Goal: Navigation & Orientation: Go to known website

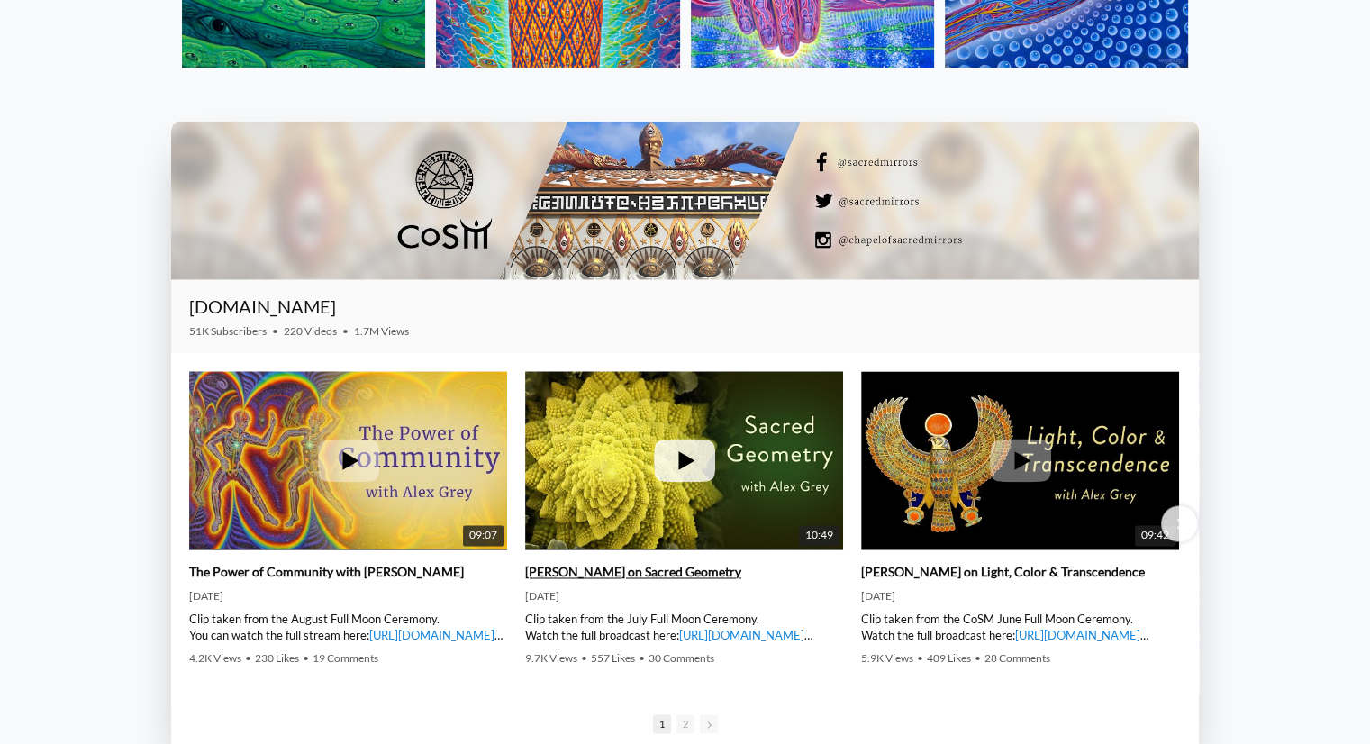
scroll to position [2701, 0]
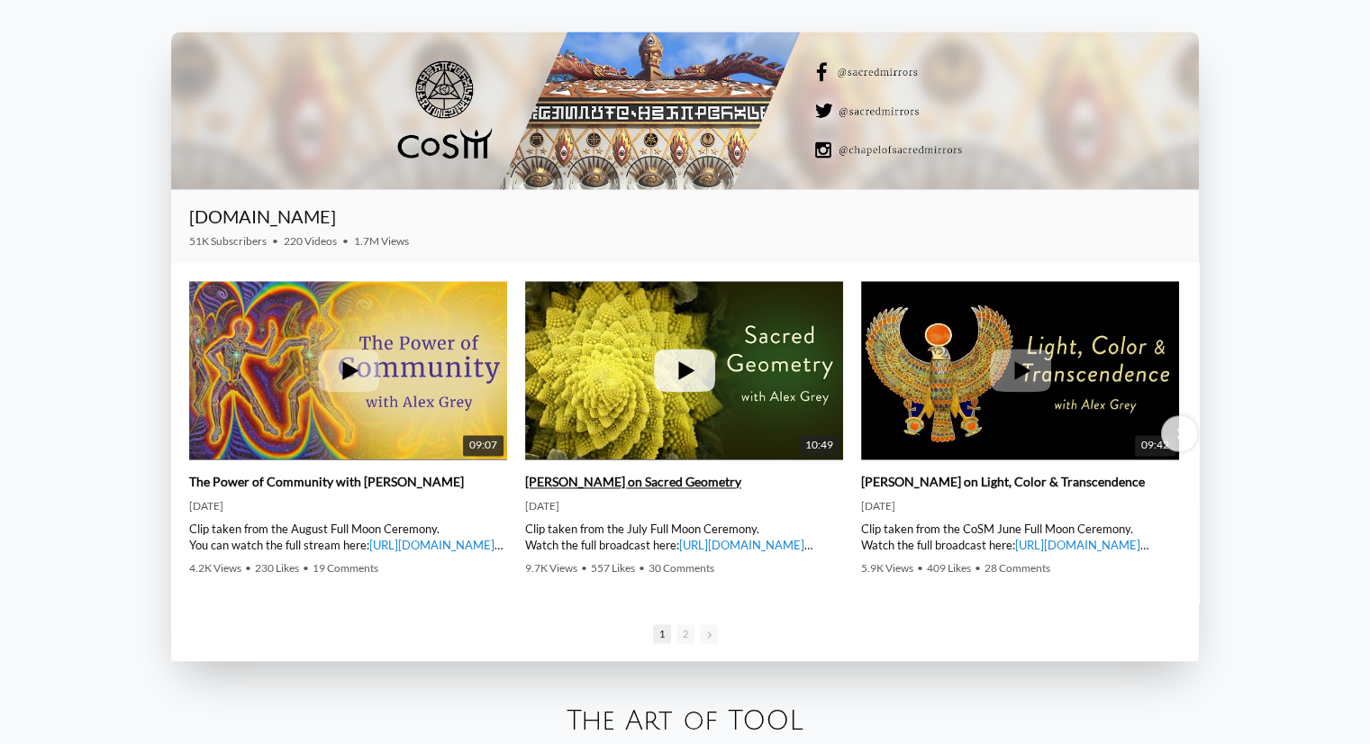
click at [662, 390] on icon at bounding box center [684, 369] width 61 height 43
